Goal: Transaction & Acquisition: Purchase product/service

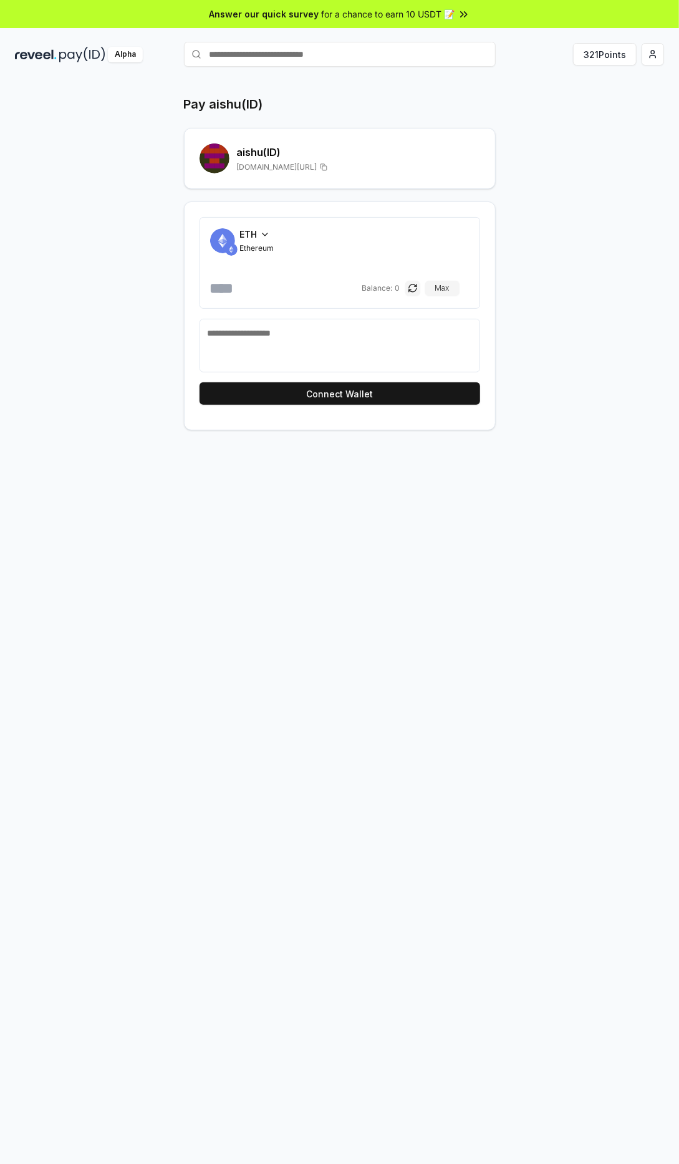
click at [399, 397] on button "Connect Wallet" at bounding box center [340, 393] width 281 height 22
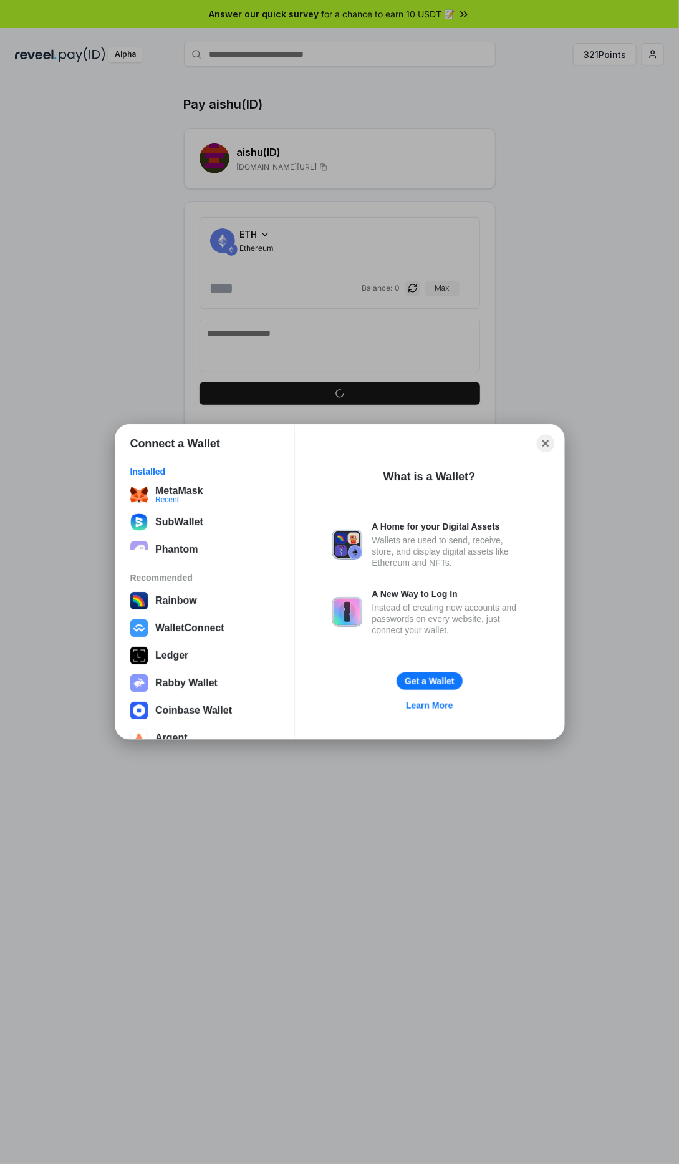
click at [246, 499] on div "MetaMask Recent" at bounding box center [204, 494] width 149 height 17
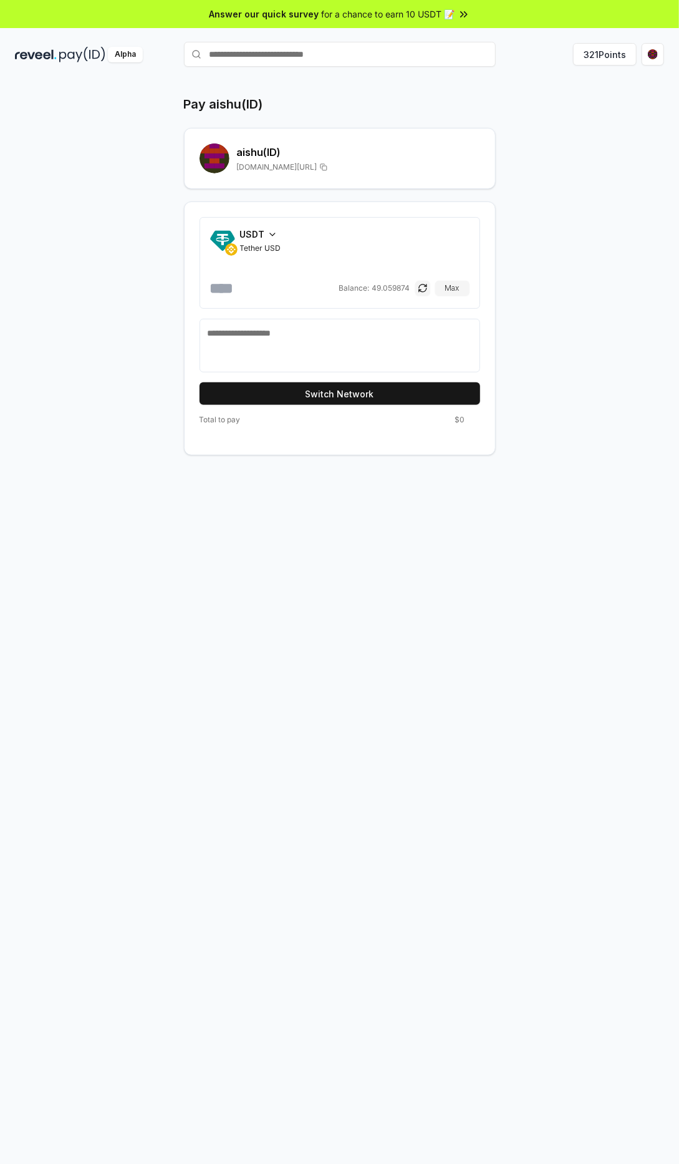
click at [271, 230] on icon at bounding box center [273, 235] width 10 height 10
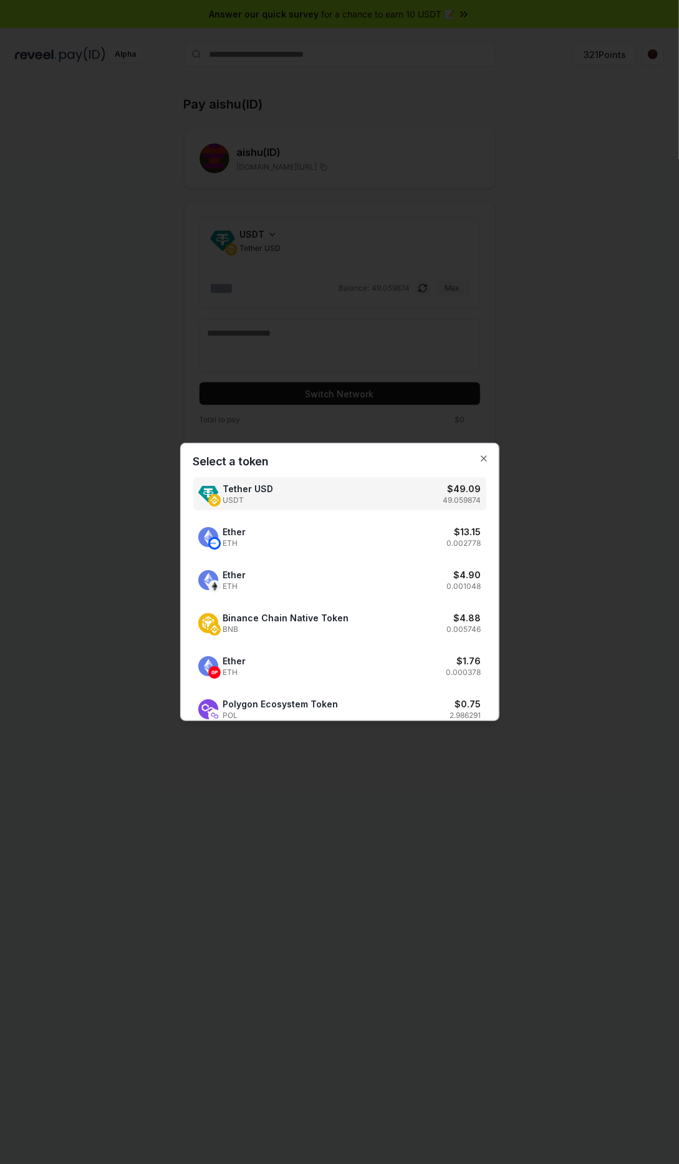
click at [380, 710] on div "Polygon Ecosystem Token POL $ 0.75 2.986291" at bounding box center [339, 708] width 293 height 33
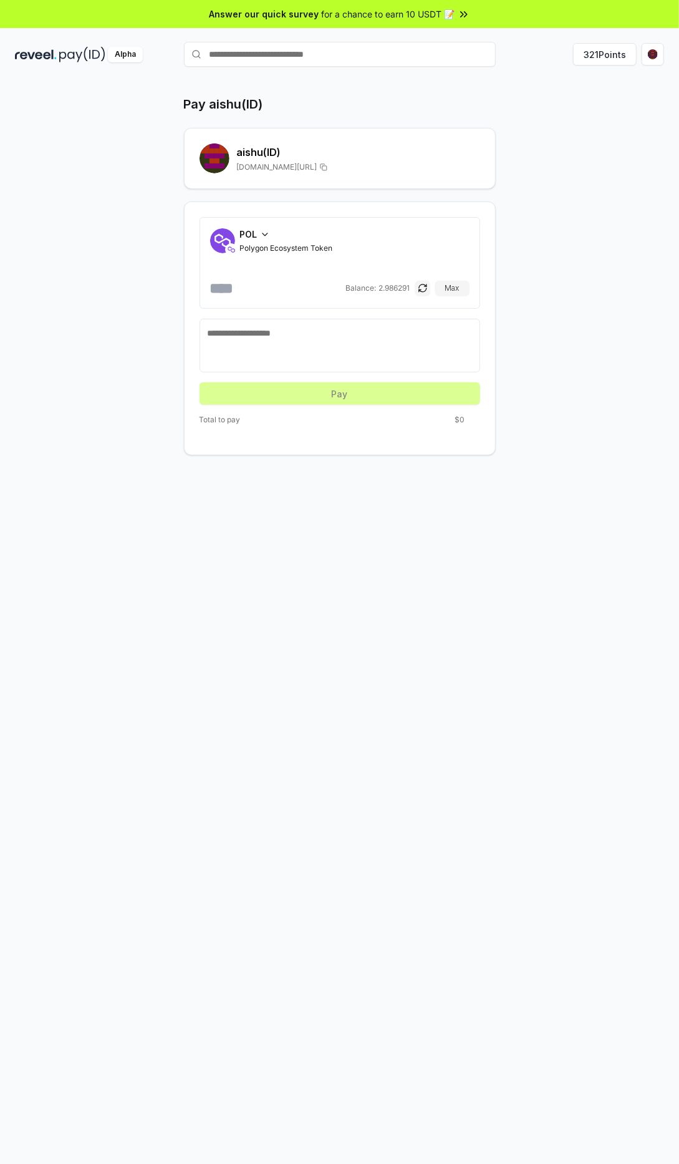
click at [274, 289] on input "number" at bounding box center [276, 288] width 133 height 20
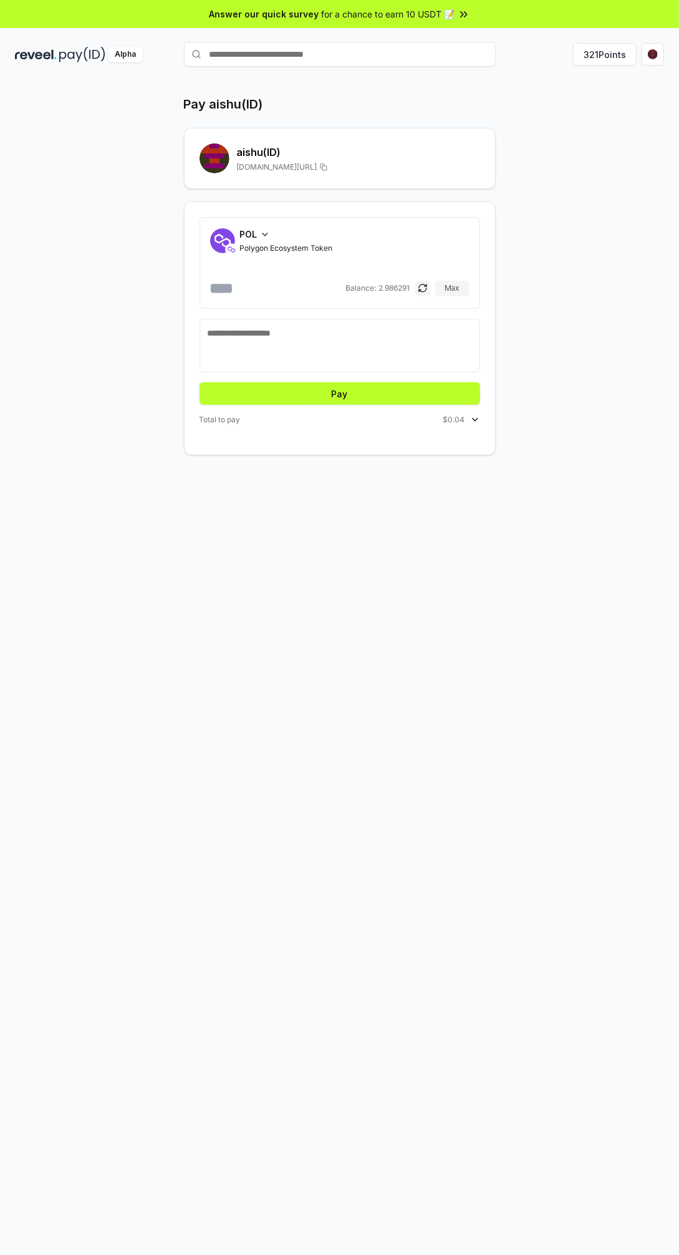
type input "****"
click at [377, 418] on div "Total to pay $0.04" at bounding box center [340, 420] width 281 height 10
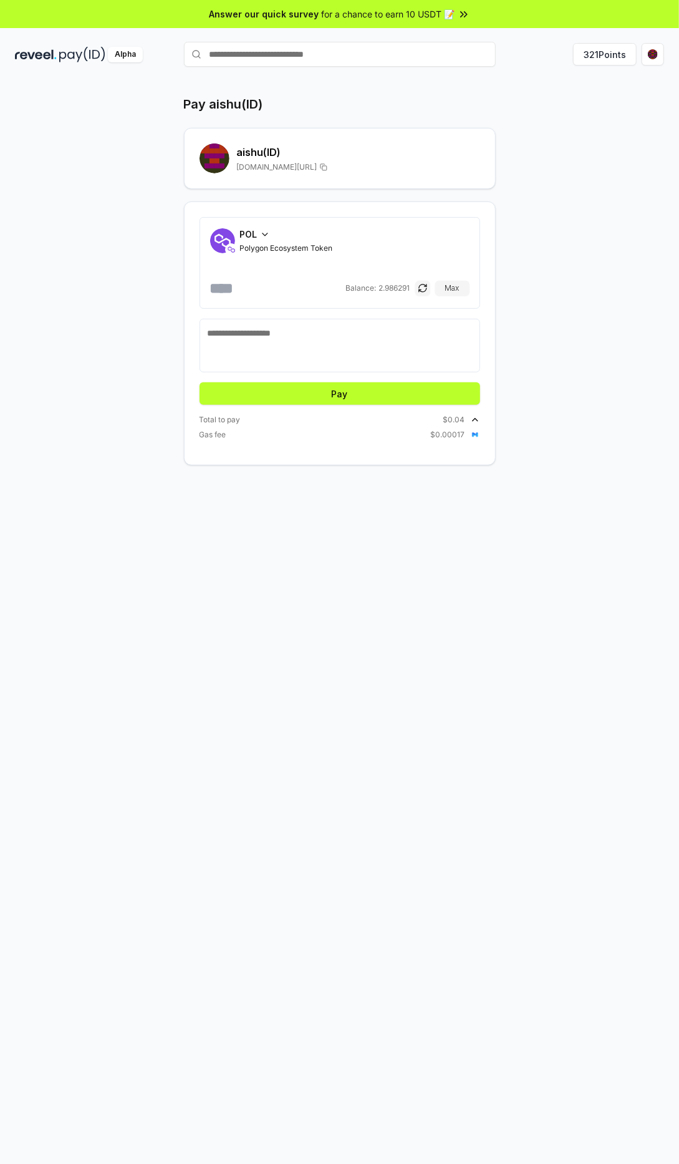
click at [367, 390] on button "Pay" at bounding box center [340, 393] width 281 height 22
